Goal: Task Accomplishment & Management: Use online tool/utility

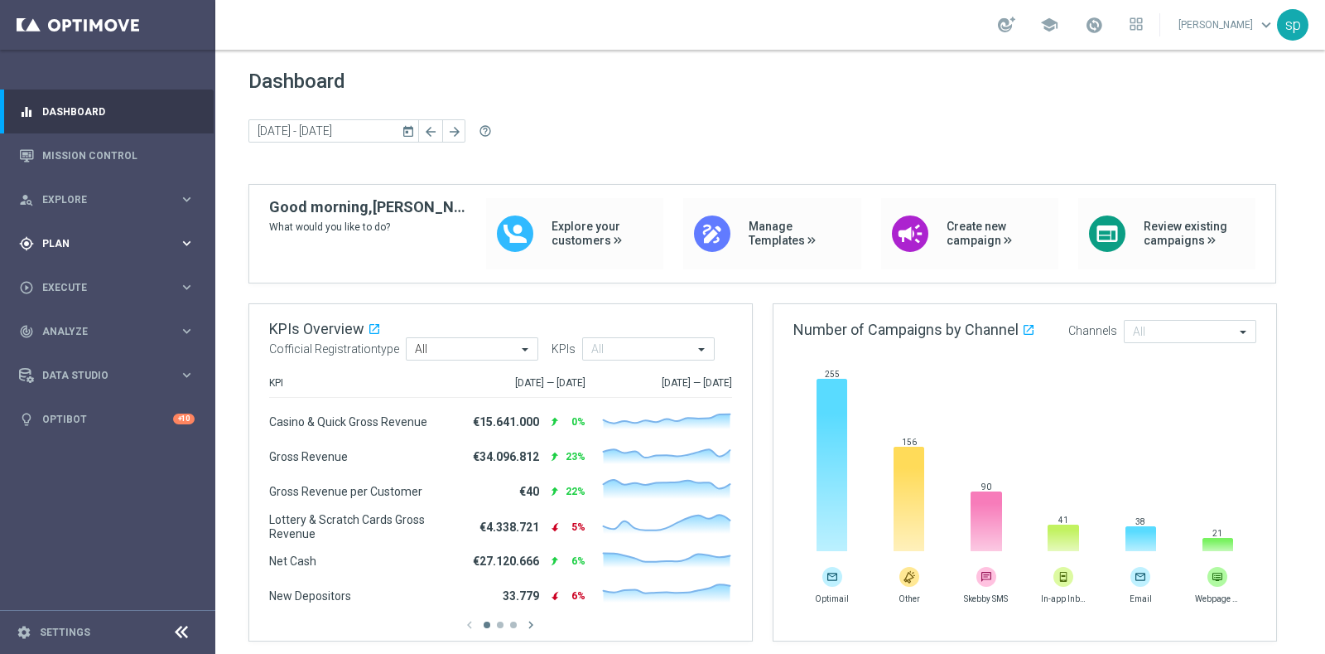
click at [41, 240] on div "gps_fixed Plan" at bounding box center [99, 243] width 160 height 15
click at [65, 355] on link "Streams" at bounding box center [107, 351] width 129 height 13
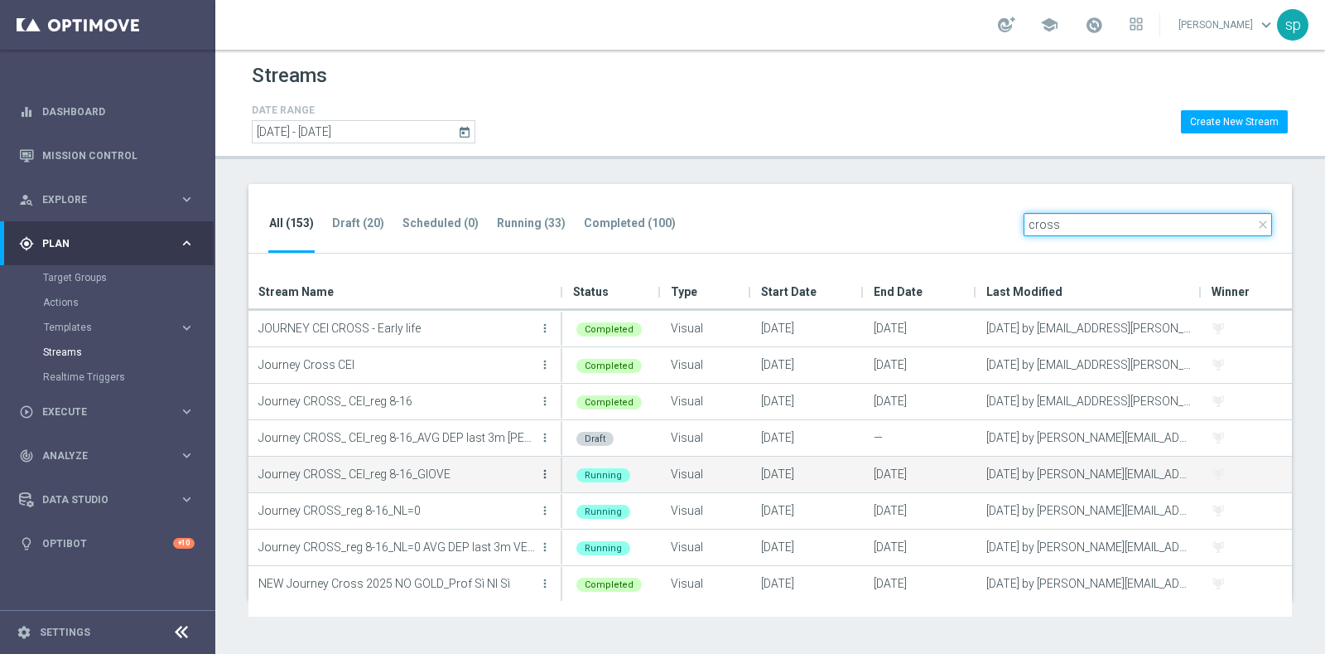
type input "cross"
click at [547, 474] on icon "more_vert" at bounding box center [544, 473] width 13 height 13
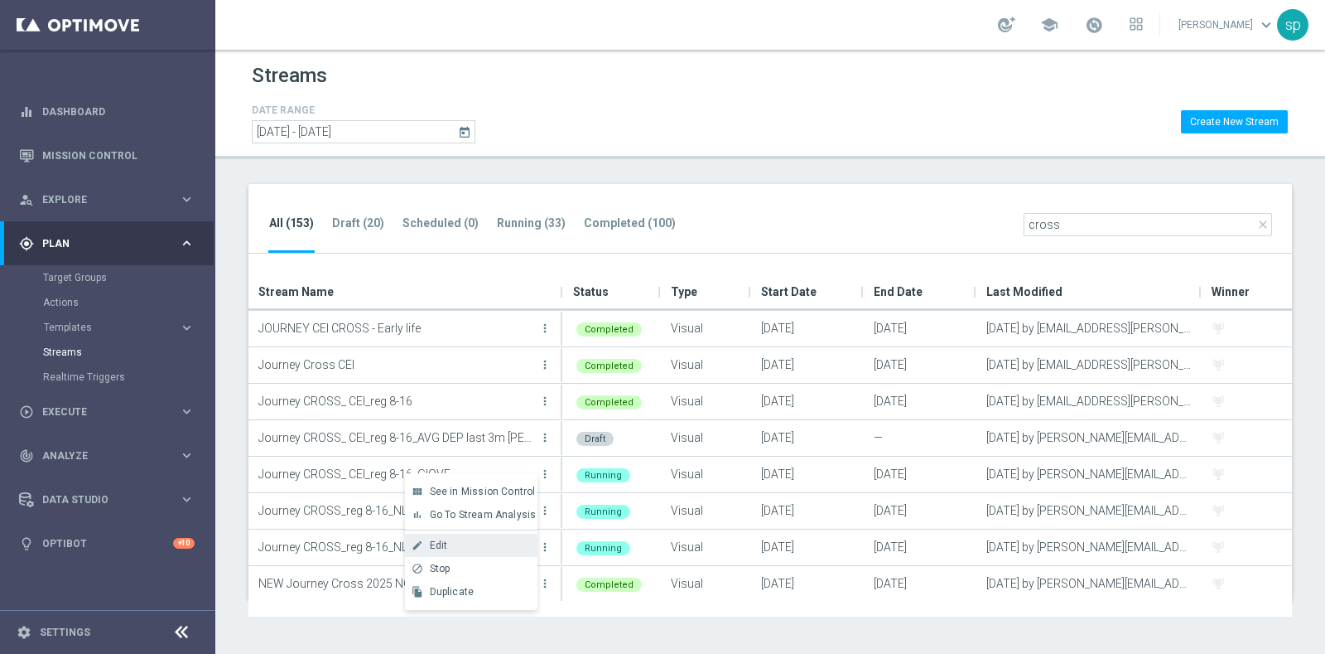
click at [500, 546] on div "Edit" at bounding box center [480, 545] width 100 height 12
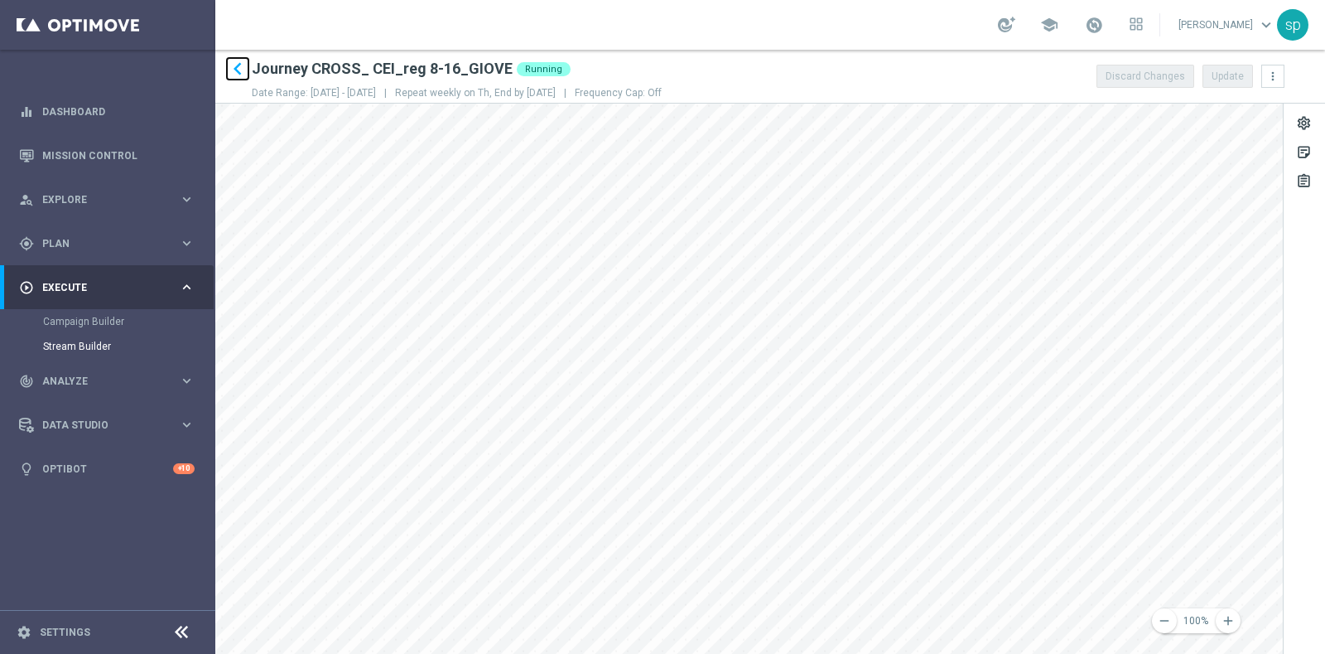
click at [236, 66] on icon "keyboard_arrow_left" at bounding box center [237, 68] width 25 height 25
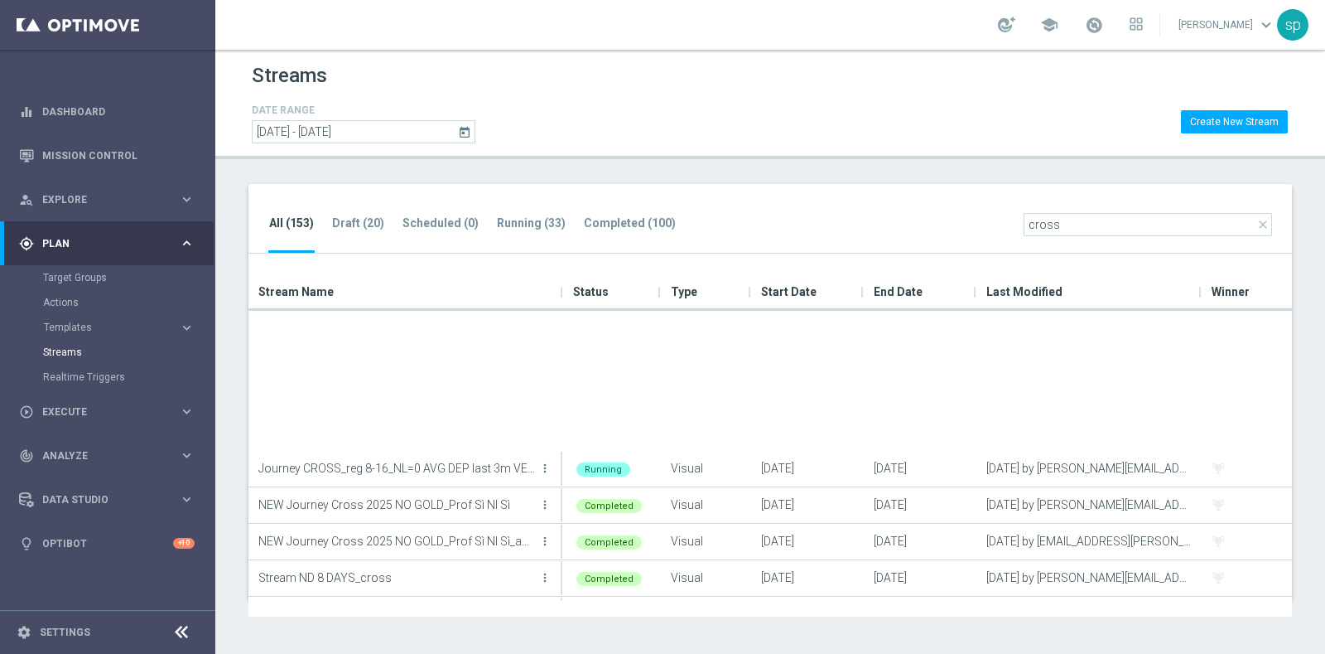
scroll to position [4, 0]
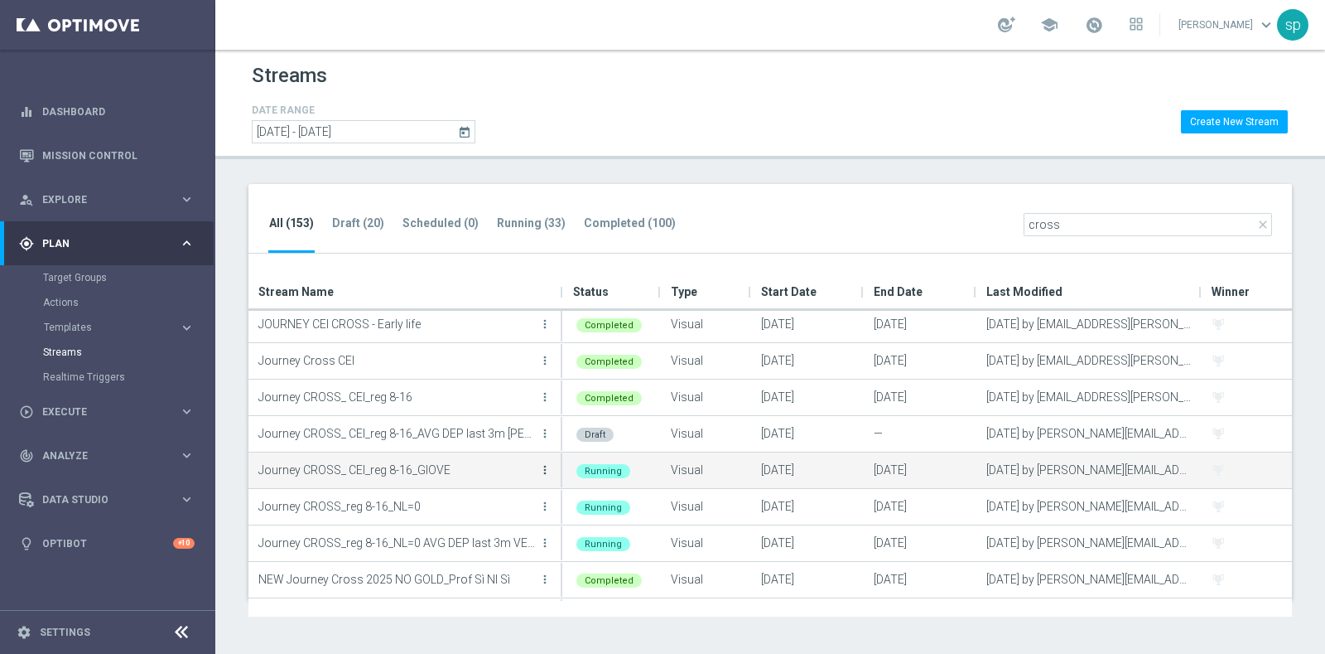
click at [547, 469] on icon "more_vert" at bounding box center [544, 469] width 13 height 13
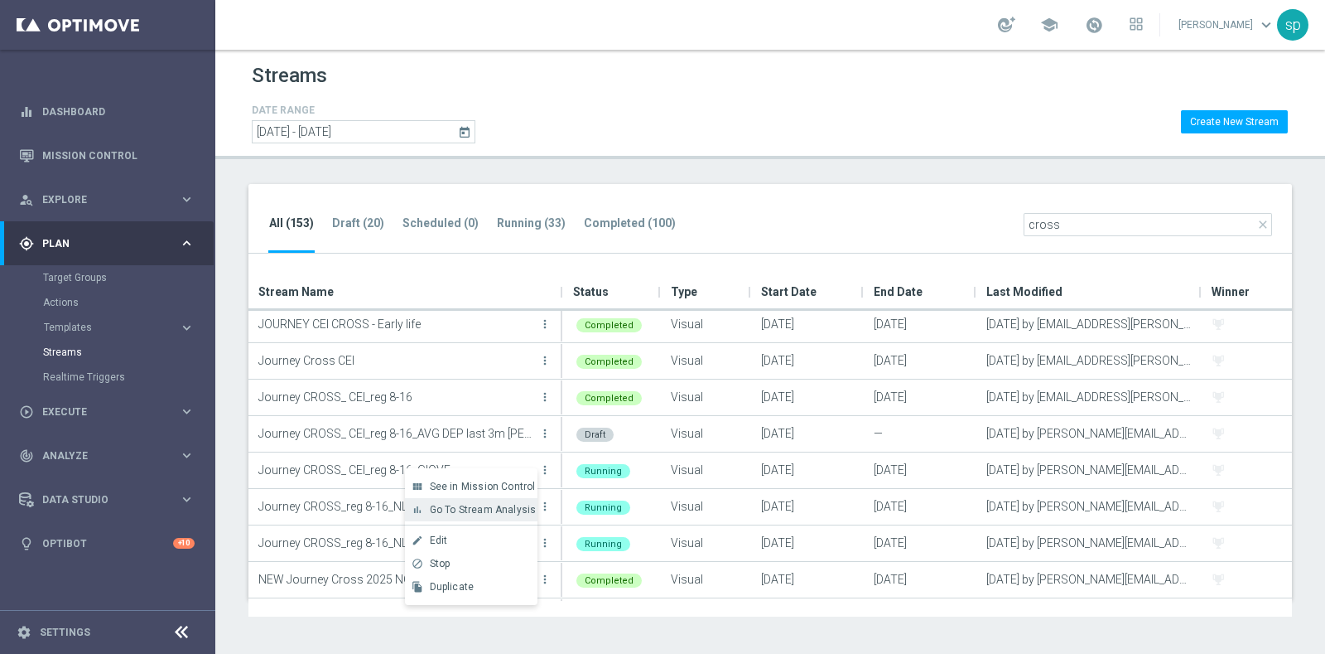
click at [461, 514] on span "Go To Stream Analysis" at bounding box center [483, 510] width 107 height 12
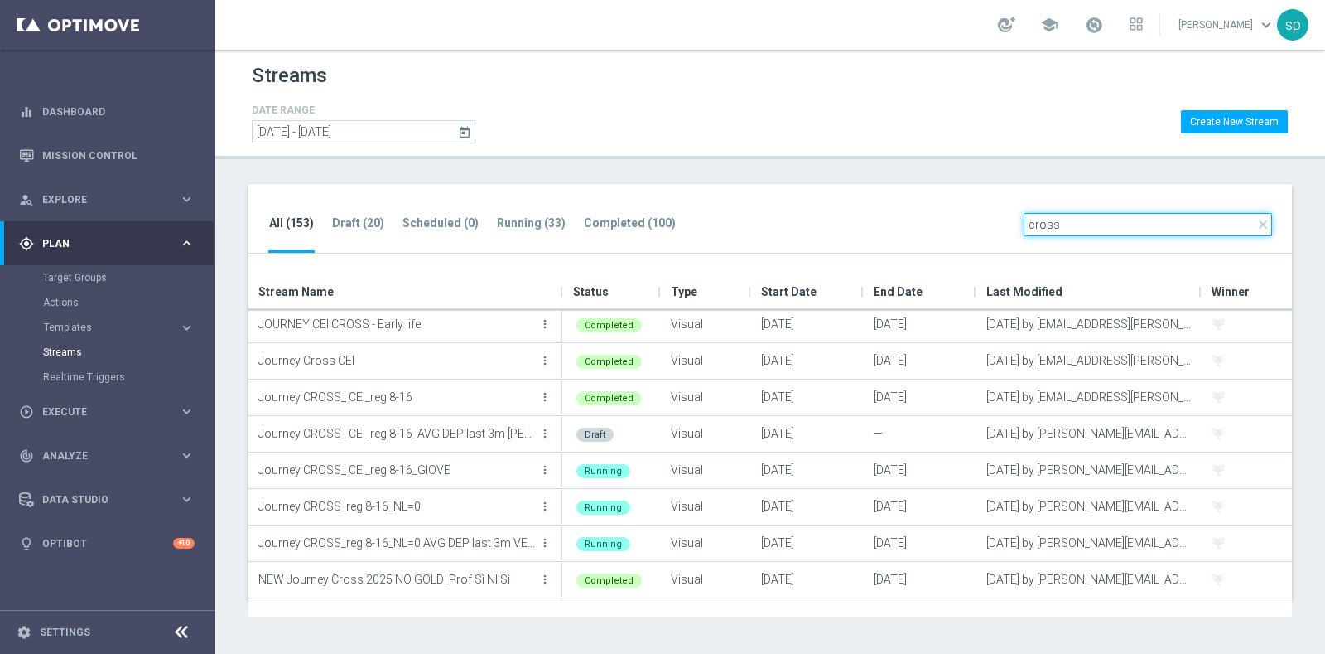
drag, startPoint x: 1060, startPoint y: 220, endPoint x: 848, endPoint y: 205, distance: 212.7
click at [848, 205] on div "All (153) Draft (20) Scheduled (0) Running (33) Completed (100) close cross" at bounding box center [771, 219] width 1044 height 70
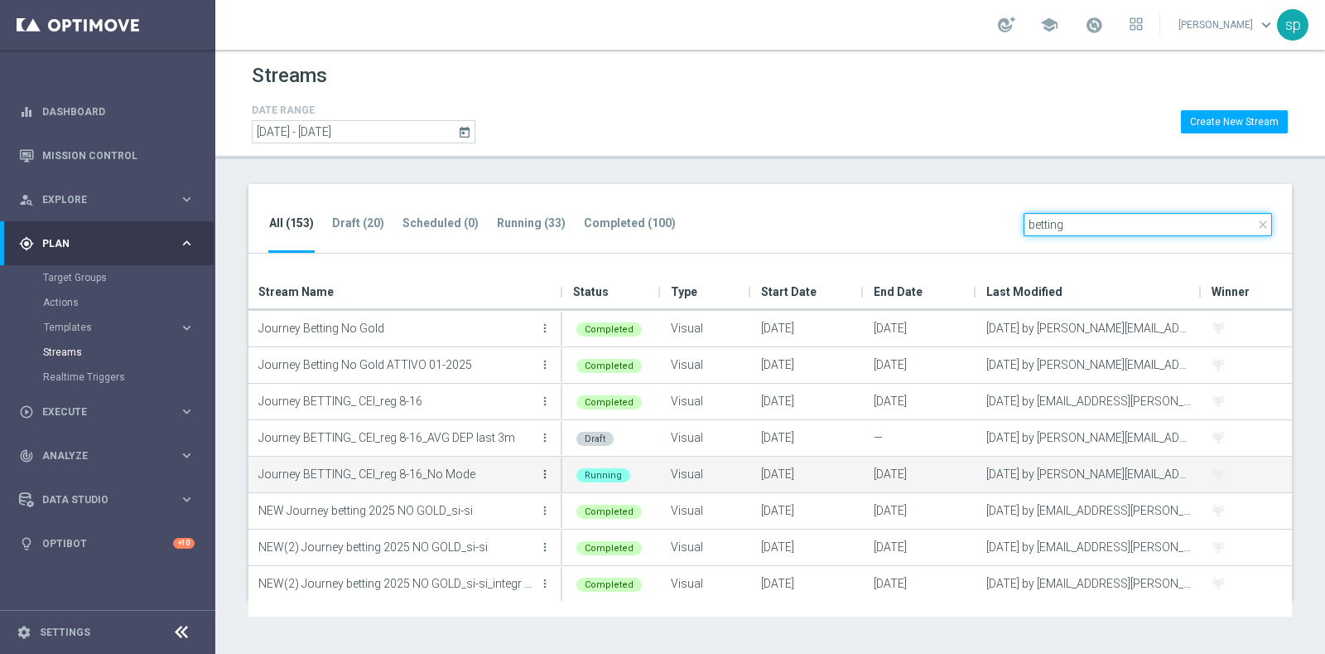
type input "betting"
click at [547, 474] on icon "more_vert" at bounding box center [544, 473] width 13 height 13
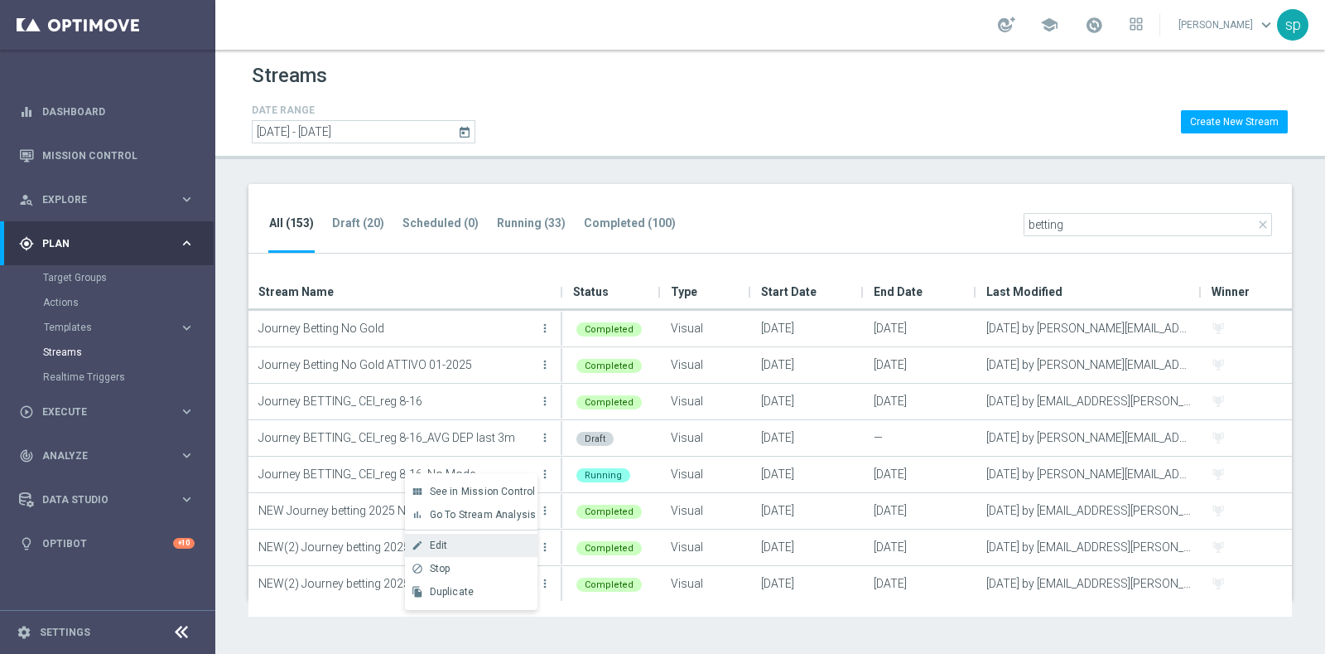
click at [461, 545] on div "Edit" at bounding box center [480, 545] width 100 height 12
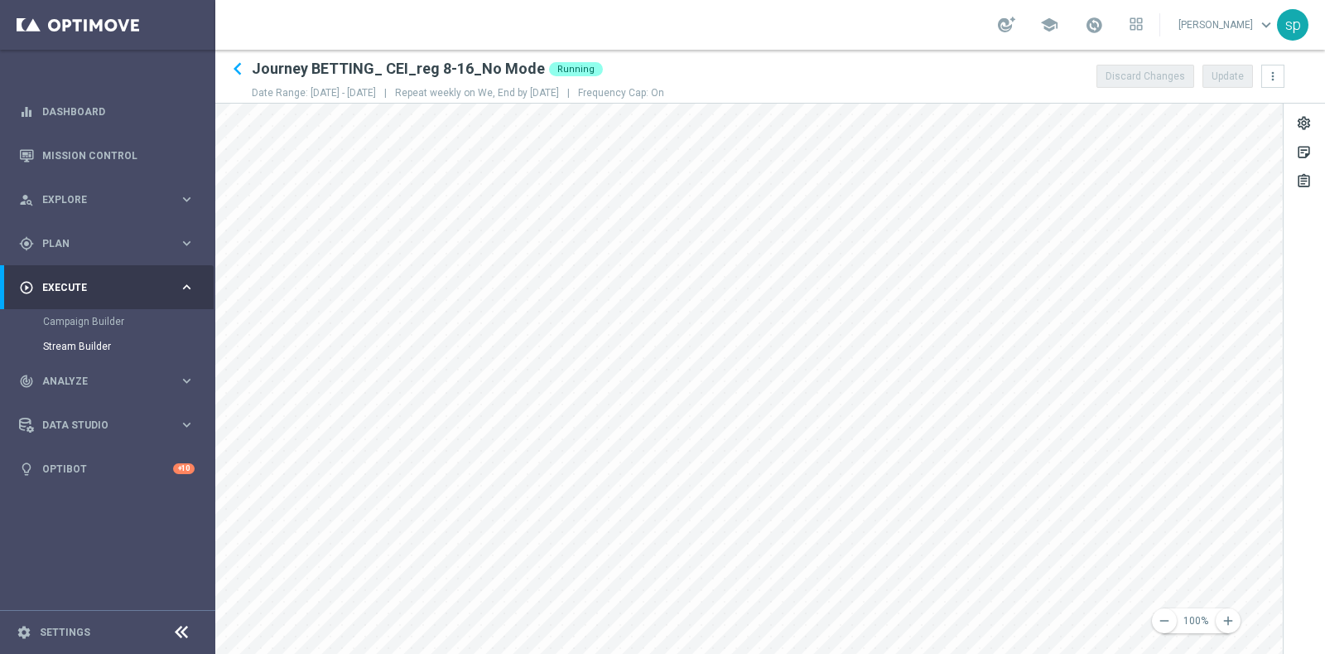
click at [123, 505] on sidenavbar "equalizer Dashboard Mission Control" at bounding box center [107, 327] width 215 height 654
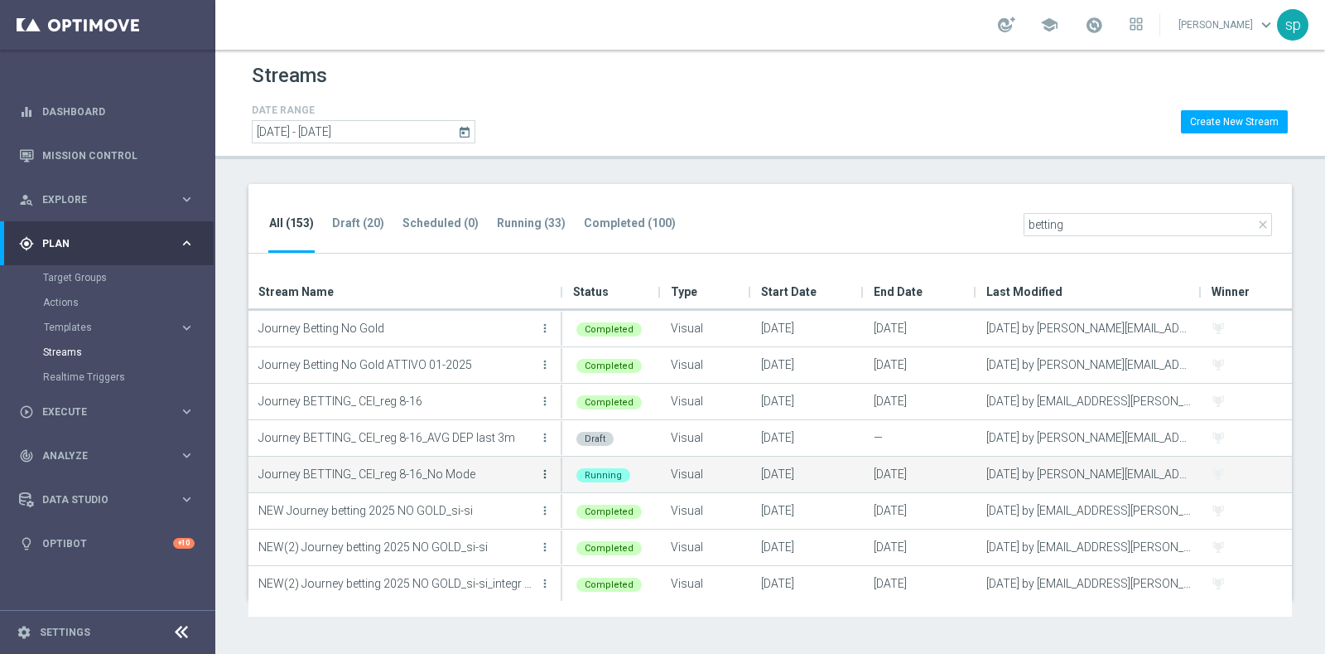
type input "betting"
click at [543, 472] on icon "more_vert" at bounding box center [544, 473] width 13 height 13
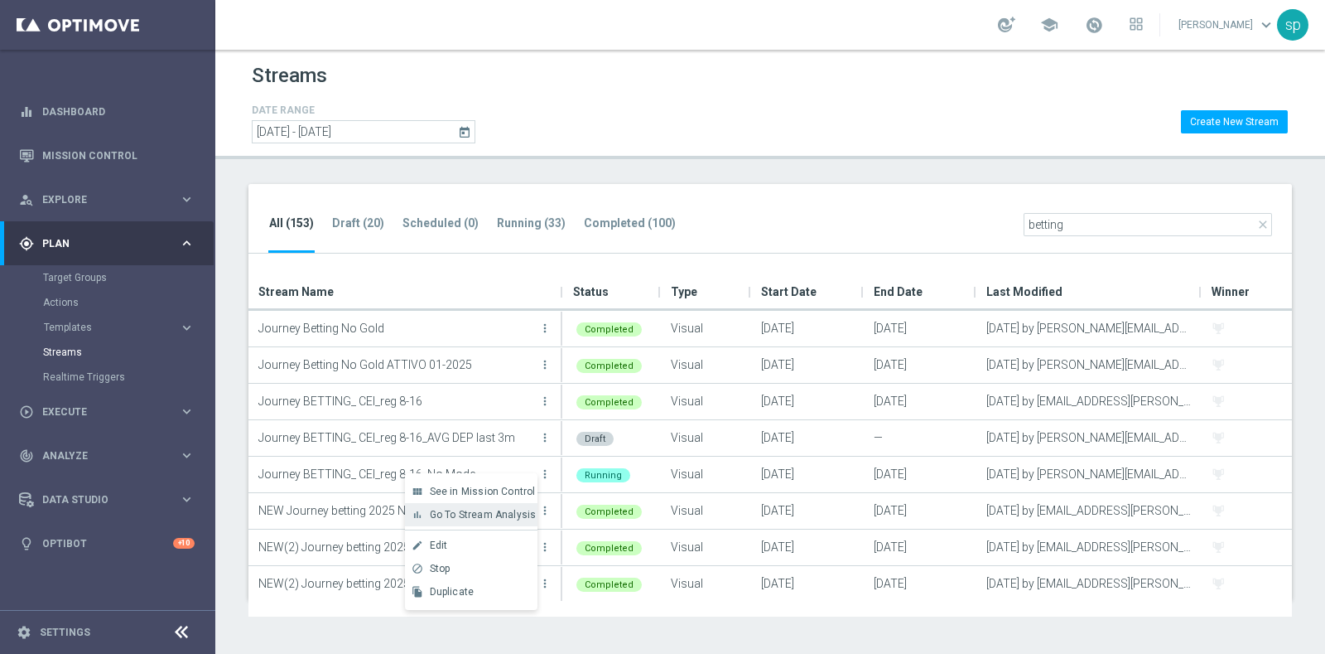
click at [509, 511] on span "Go To Stream Analysis" at bounding box center [483, 515] width 107 height 12
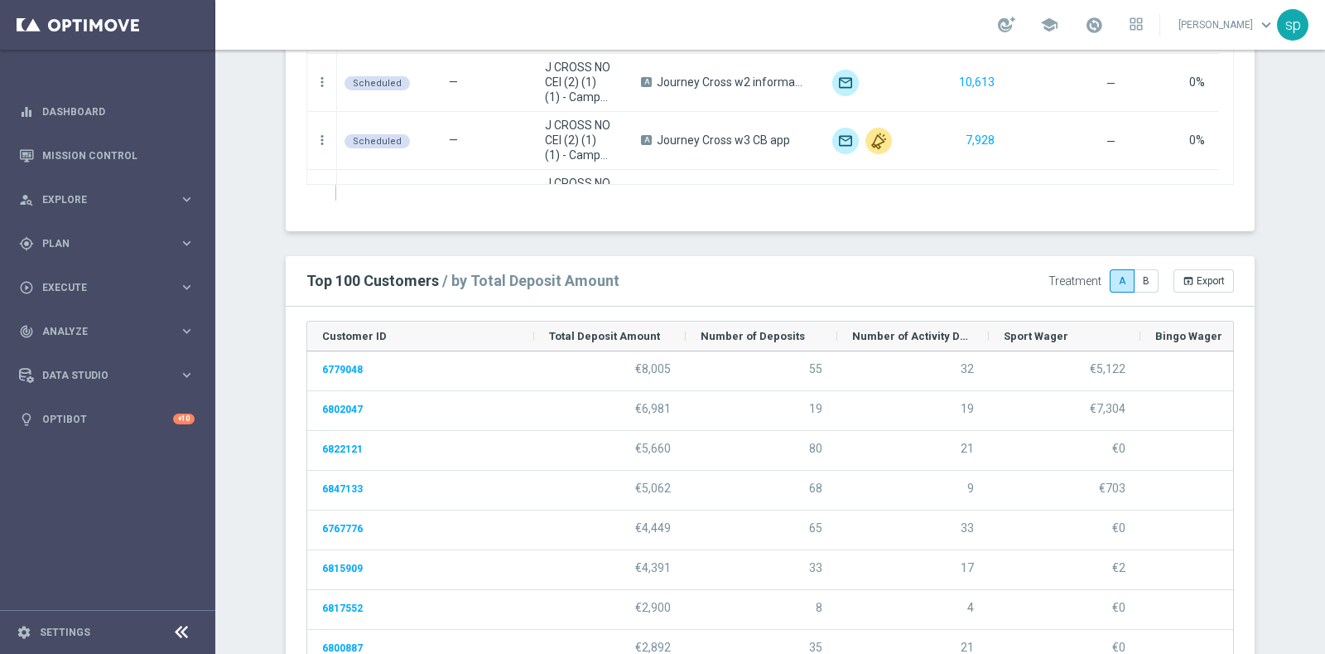
scroll to position [2196, 0]
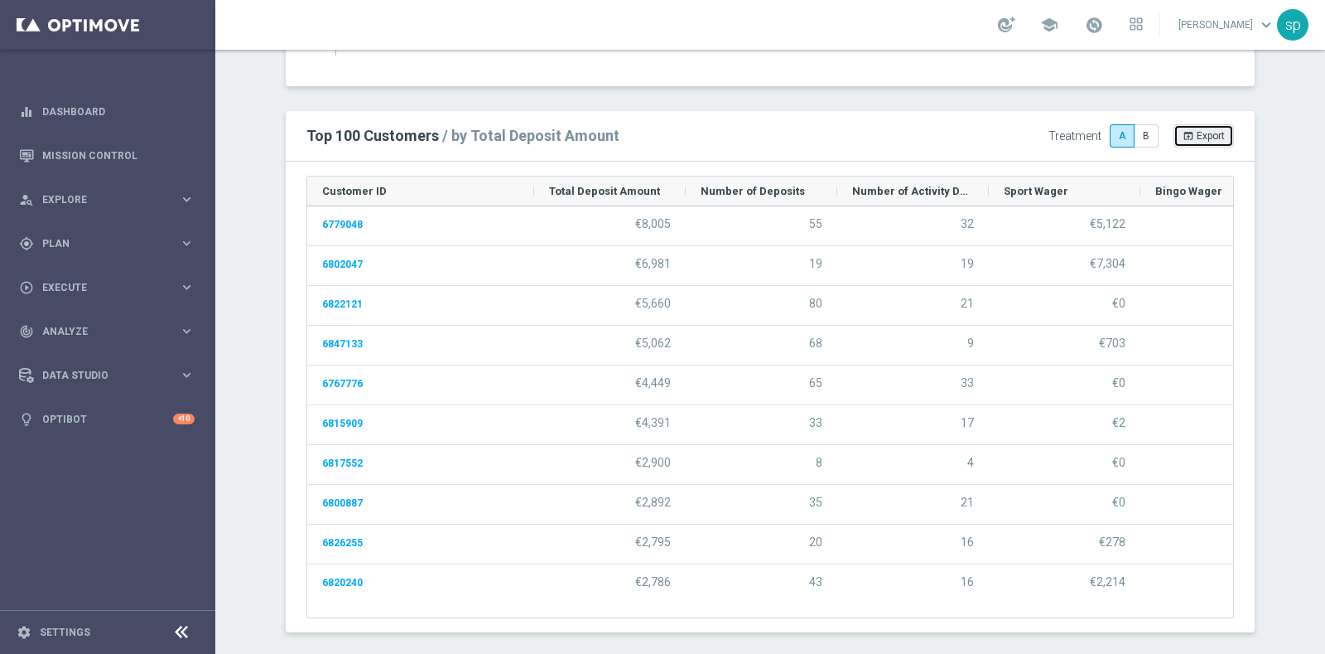
click at [1210, 130] on span "Export" at bounding box center [1211, 136] width 28 height 12
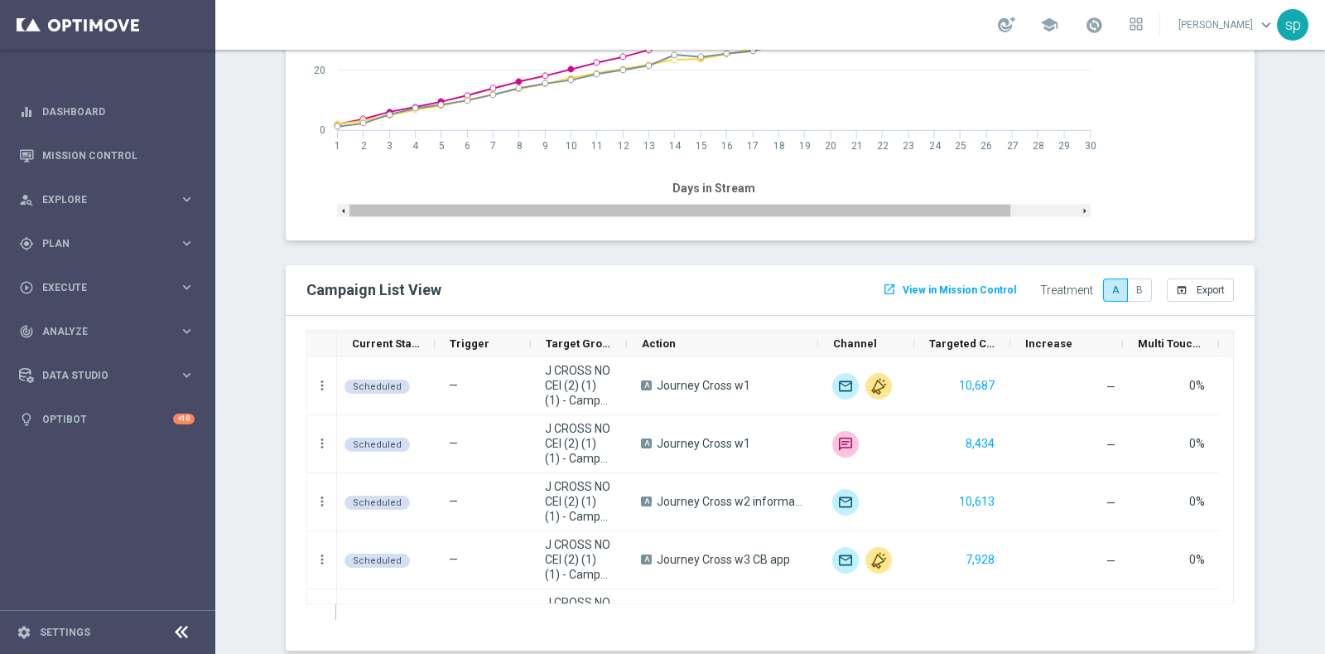
scroll to position [1646, 0]
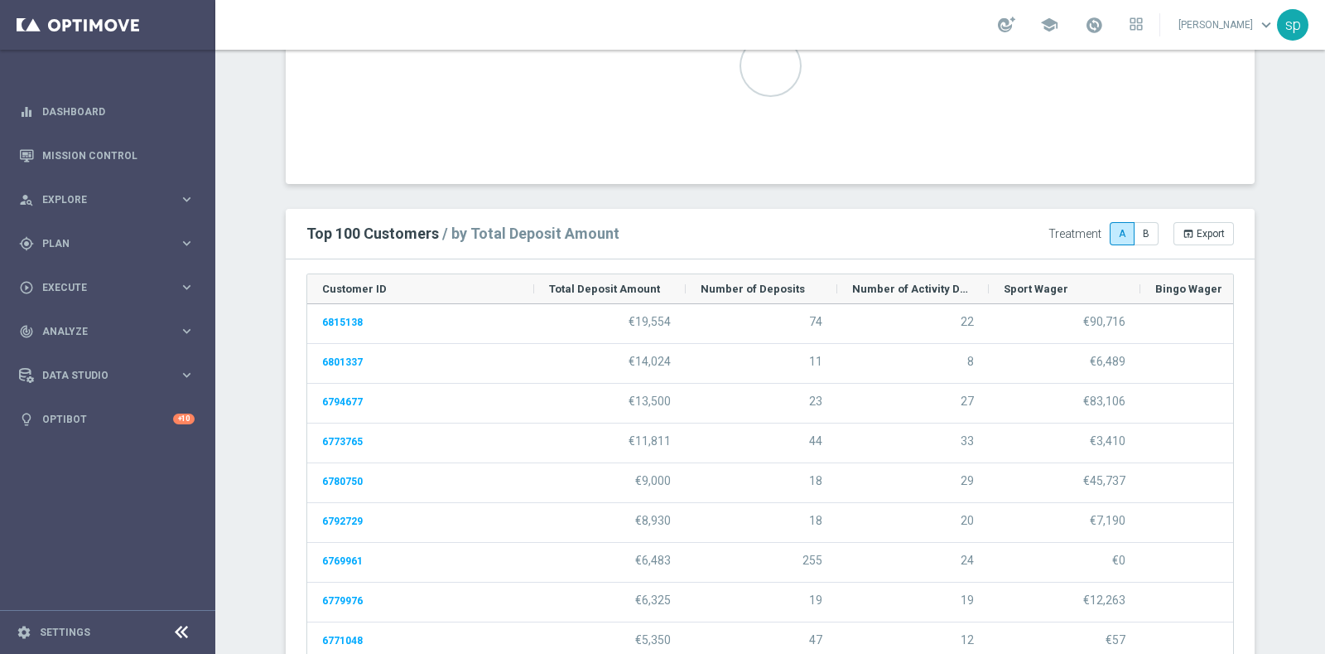
scroll to position [2097, 0]
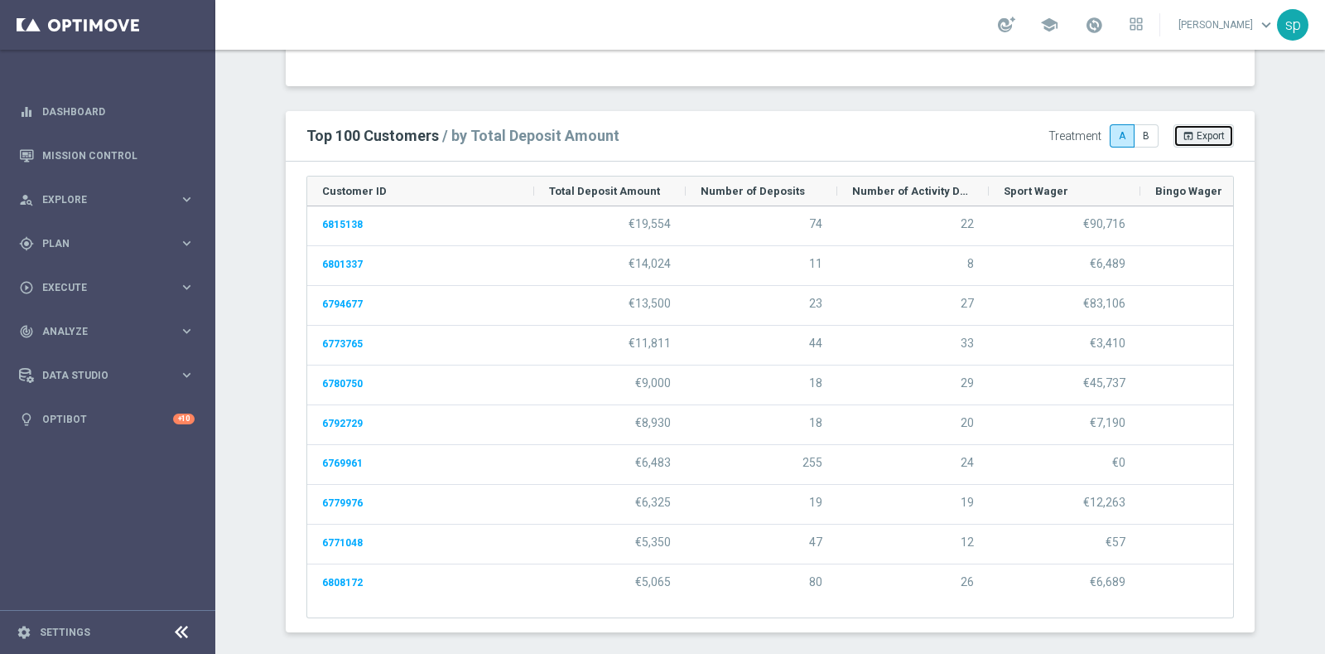
click at [1210, 135] on span "Export" at bounding box center [1211, 136] width 28 height 12
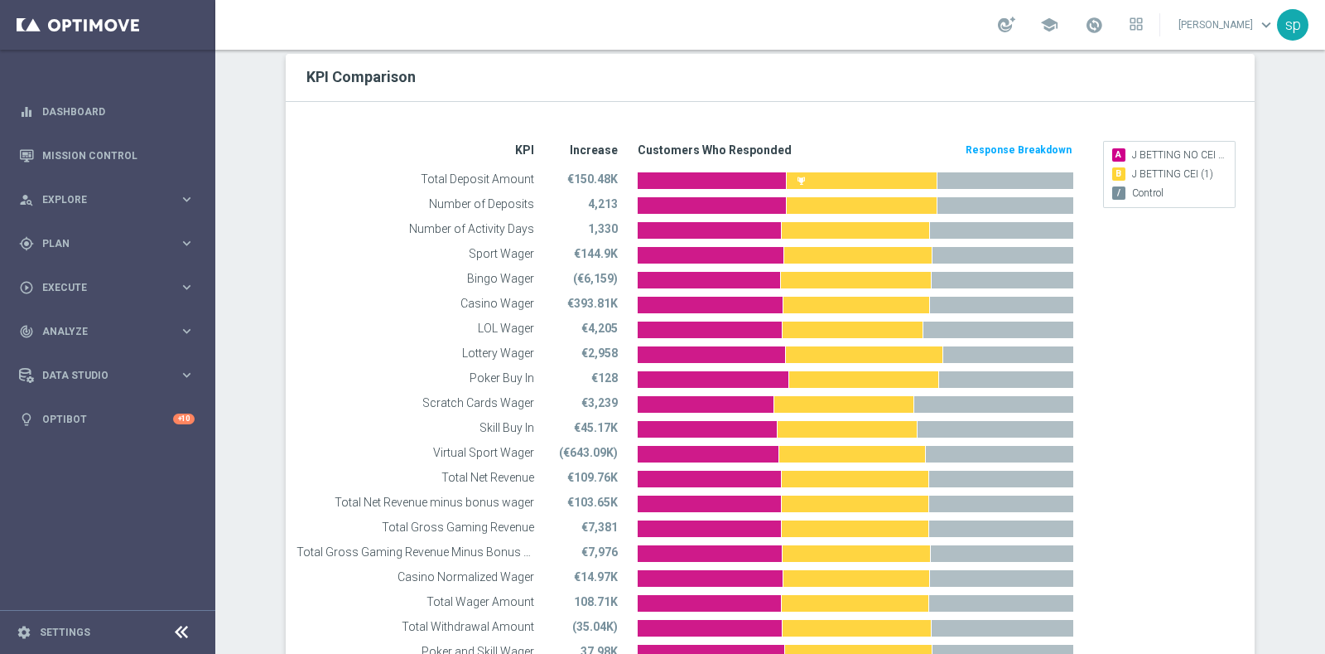
scroll to position [94, 0]
